Goal: Transaction & Acquisition: Purchase product/service

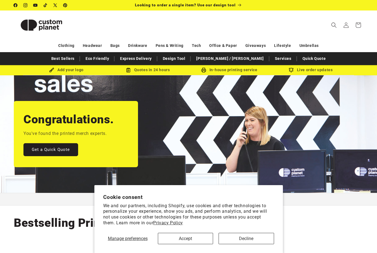
click at [201, 236] on button "Accept" at bounding box center [185, 238] width 55 height 11
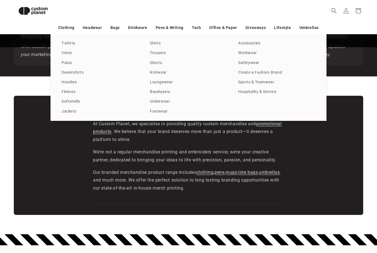
scroll to position [770, 0]
click at [84, 71] on link "Sweatshirts" at bounding box center [100, 72] width 77 height 7
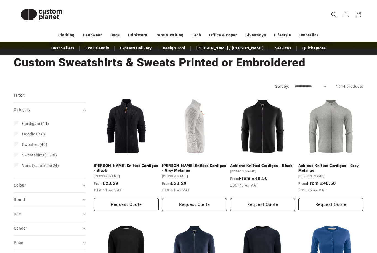
scroll to position [27, 0]
click at [77, 196] on summary "Brand (0)" at bounding box center [50, 200] width 72 height 14
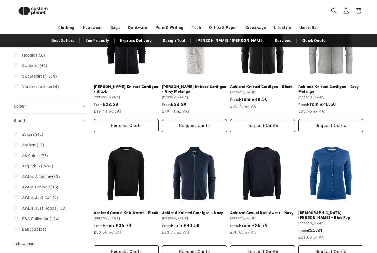
scroll to position [99, 0]
click at [37, 243] on button "+ Show more - Show less" at bounding box center [25, 245] width 23 height 8
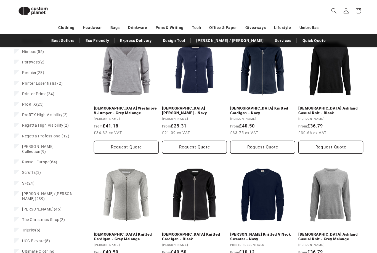
scroll to position [456, 0]
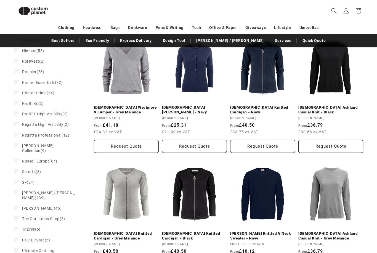
click at [56, 191] on span "Stanley/Stella (239)" at bounding box center [49, 196] width 54 height 10
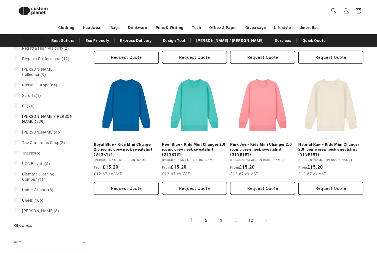
scroll to position [596, 0]
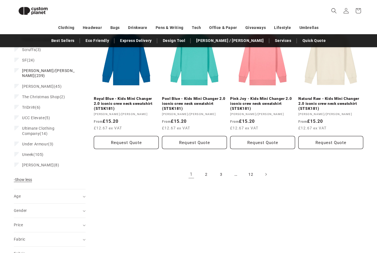
click at [210, 177] on link "2" at bounding box center [206, 175] width 12 height 12
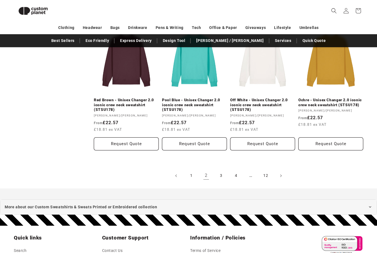
scroll to position [610, 0]
click at [237, 178] on link "4" at bounding box center [236, 176] width 12 height 12
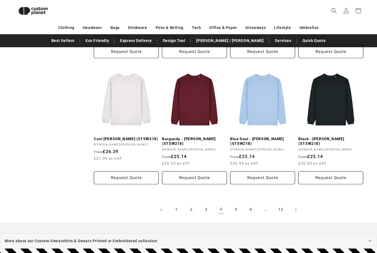
scroll to position [566, 0]
click at [254, 210] on link "6" at bounding box center [251, 210] width 12 height 12
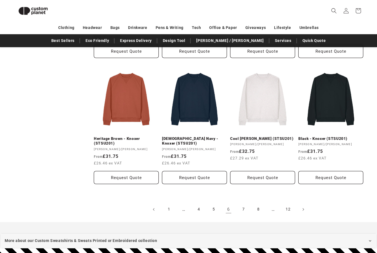
scroll to position [552, 0]
click at [264, 211] on link "8" at bounding box center [258, 210] width 12 height 12
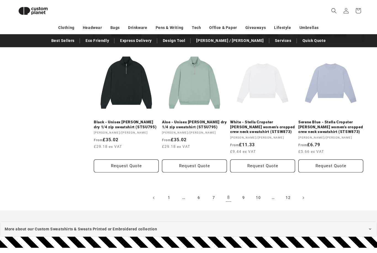
scroll to position [578, 0]
click at [264, 192] on link "10" at bounding box center [258, 198] width 12 height 12
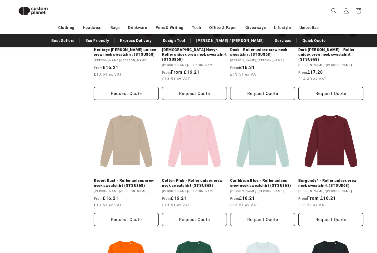
scroll to position [388, 0]
click at [208, 180] on link "Cotton Pink - Roller unisex crew neck sweatshirt (STSU868)" at bounding box center [194, 183] width 65 height 10
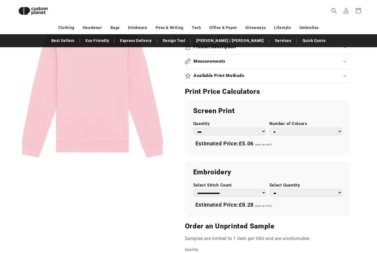
scroll to position [285, 0]
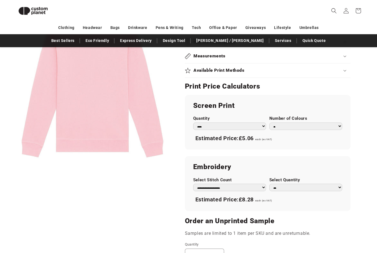
click at [187, 138] on div "Screen Print Quantity *** *** *** **** **** **** ***** ***** Number of Colours …" at bounding box center [268, 122] width 166 height 55
click at [192, 126] on div "Screen Print Quantity *** *** *** **** **** **** ***** ***** Number of Colours …" at bounding box center [268, 122] width 166 height 55
click at [194, 124] on select "*** *** *** **** **** **** ***** *****" at bounding box center [229, 126] width 73 height 7
click at [318, 123] on select "* * * * * * *" at bounding box center [306, 126] width 73 height 7
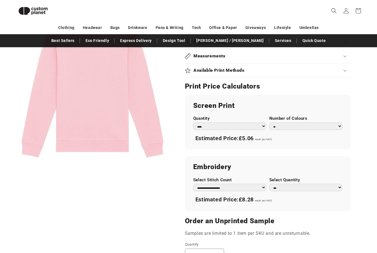
select select "*"
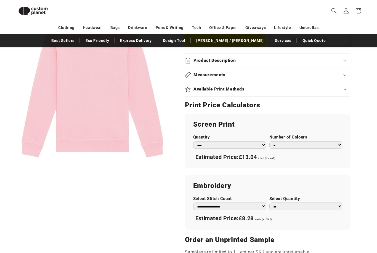
scroll to position [263, 0]
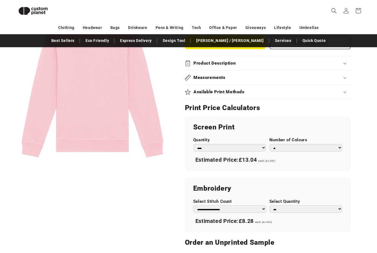
click at [246, 149] on select "*** *** *** **** **** **** ***** *****" at bounding box center [229, 147] width 73 height 7
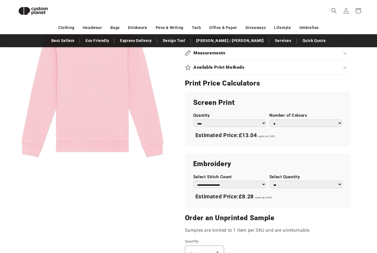
scroll to position [287, 0]
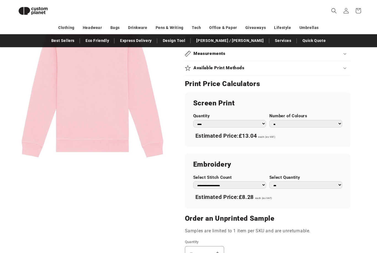
click at [261, 125] on select "*** *** *** **** **** **** ***** *****" at bounding box center [229, 123] width 73 height 7
click at [335, 117] on label "Number of Colours" at bounding box center [306, 116] width 73 height 5
click at [335, 120] on select "* * * * * * *" at bounding box center [306, 123] width 73 height 7
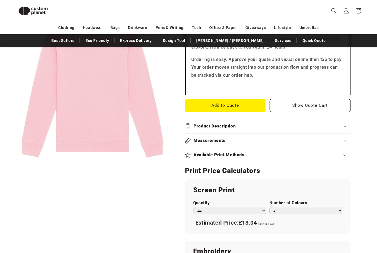
scroll to position [200, 0]
click at [208, 152] on h2 "Available Print Methods" at bounding box center [219, 155] width 51 height 6
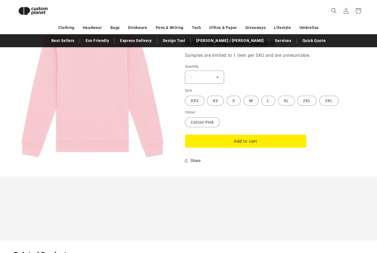
scroll to position [467, 0]
